Goal: Find specific page/section: Find specific page/section

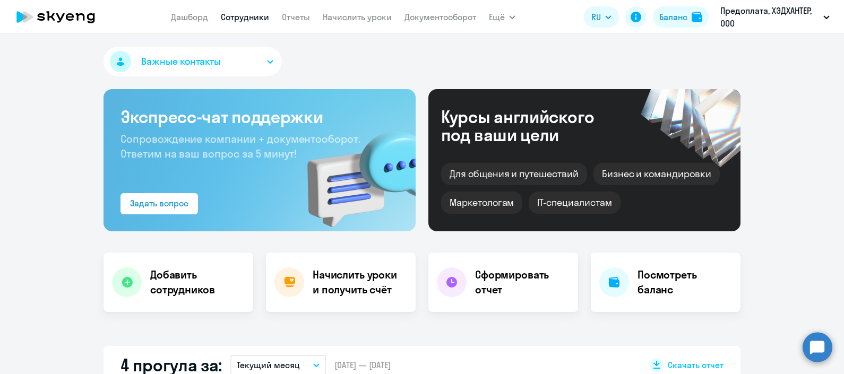
click at [241, 19] on link "Сотрудники" at bounding box center [245, 17] width 48 height 11
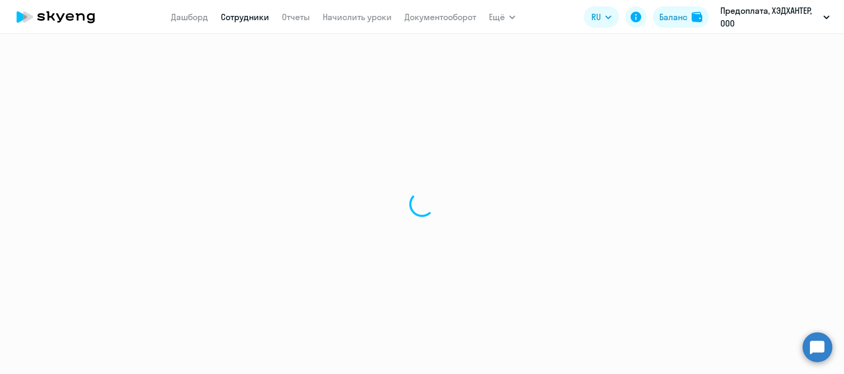
select select "30"
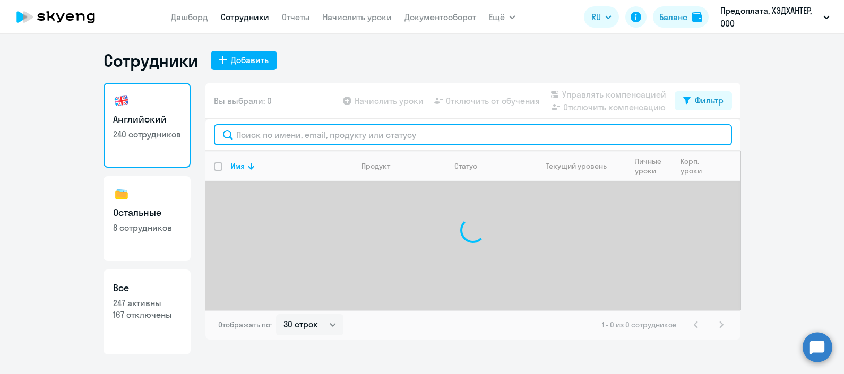
click at [310, 132] on input "text" at bounding box center [473, 134] width 518 height 21
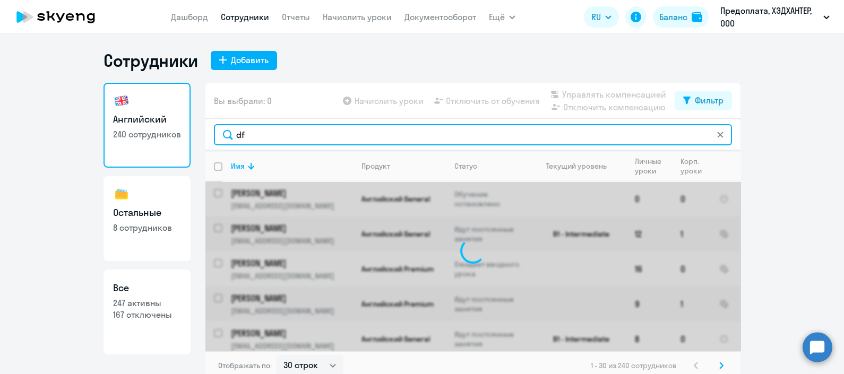
type input "d"
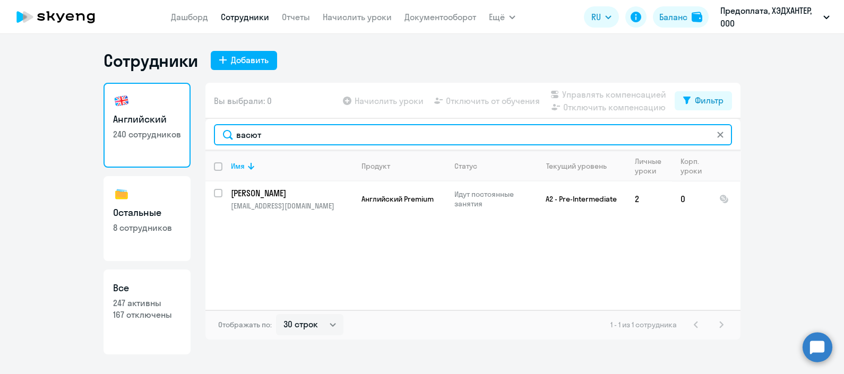
type input "васют"
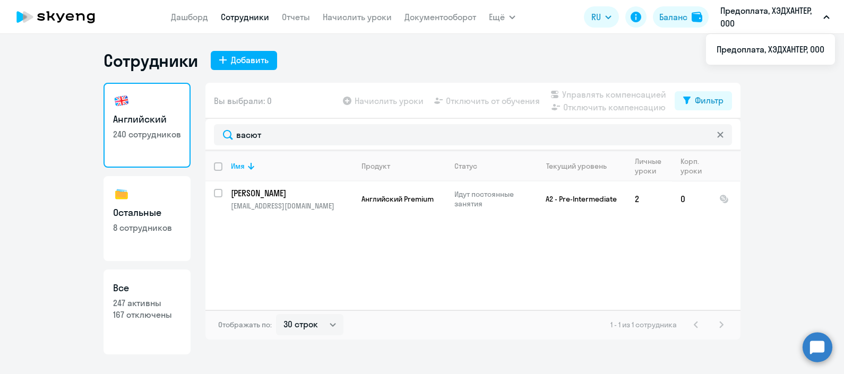
click at [835, 201] on ng-component "Сотрудники Добавить Английский 240 сотрудников Остальные 8 сотрудников Все 247 …" at bounding box center [422, 202] width 844 height 305
